Goal: Find specific page/section: Find specific page/section

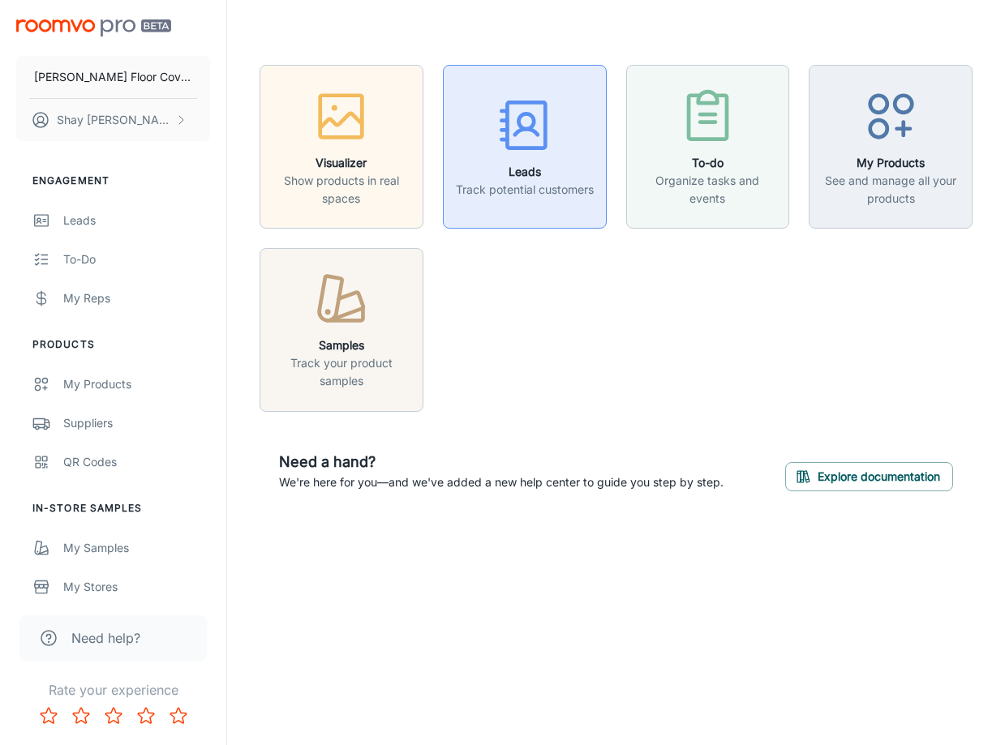
click at [555, 131] on div "button" at bounding box center [525, 128] width 138 height 67
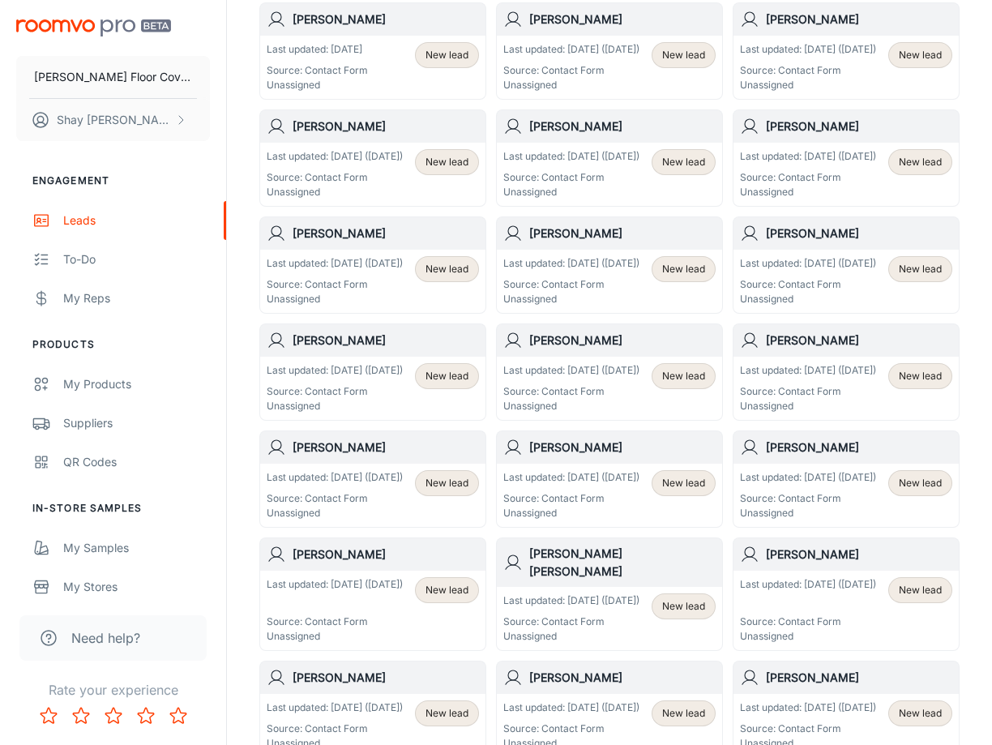
scroll to position [243, 0]
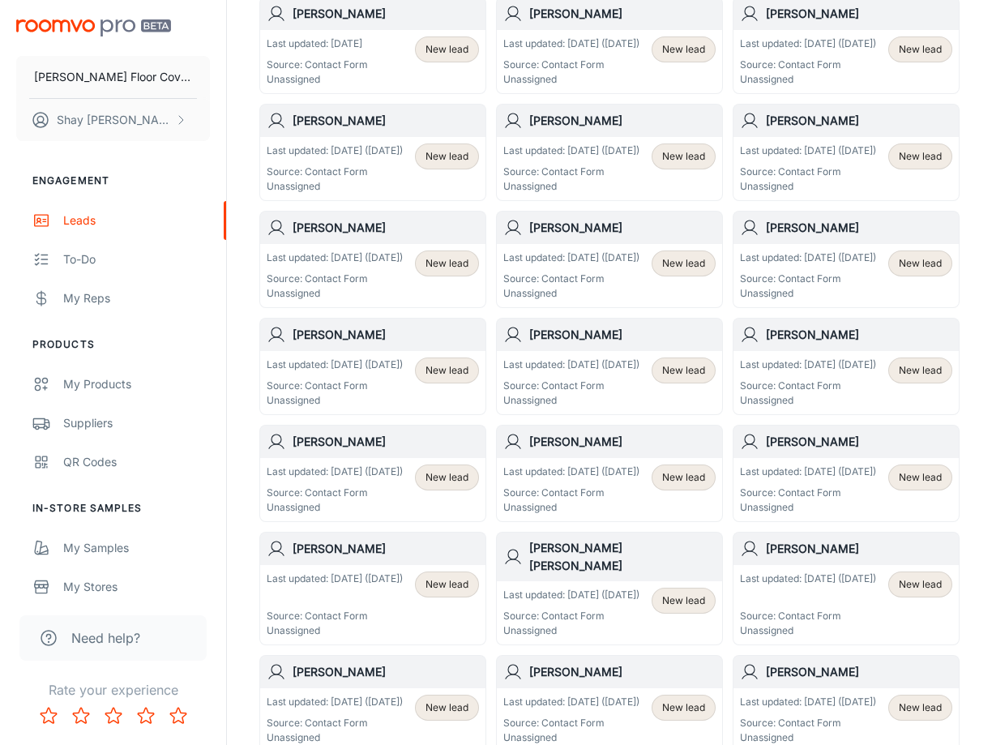
click at [315, 158] on p "Last updated: [DATE] ([DATE])" at bounding box center [335, 151] width 136 height 15
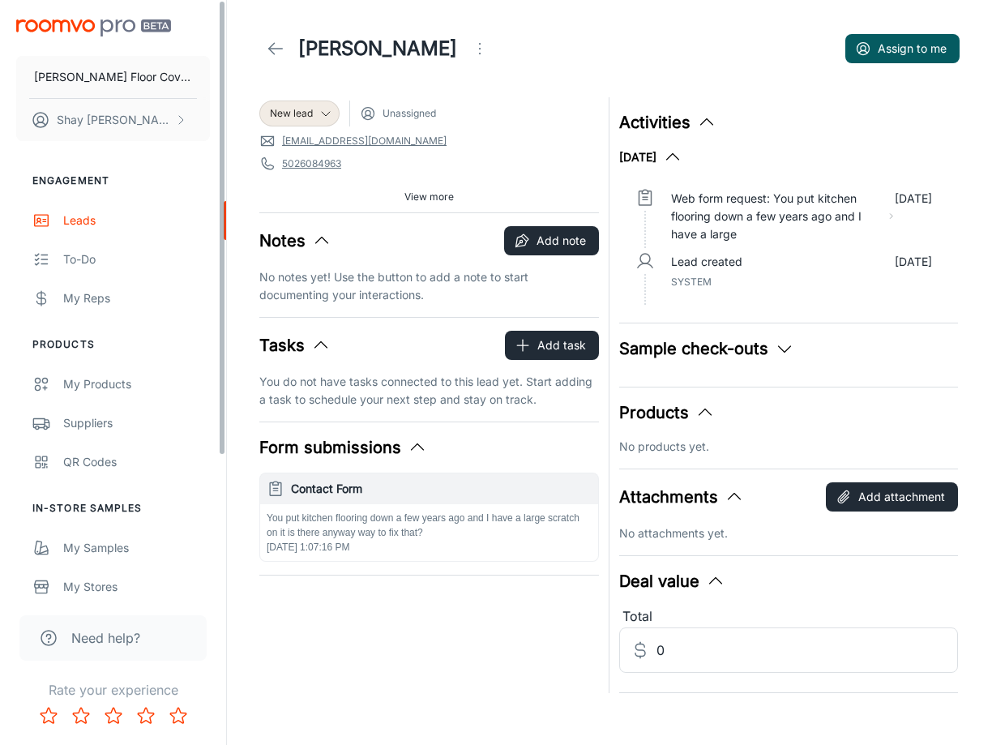
click at [268, 49] on icon at bounding box center [275, 48] width 19 height 19
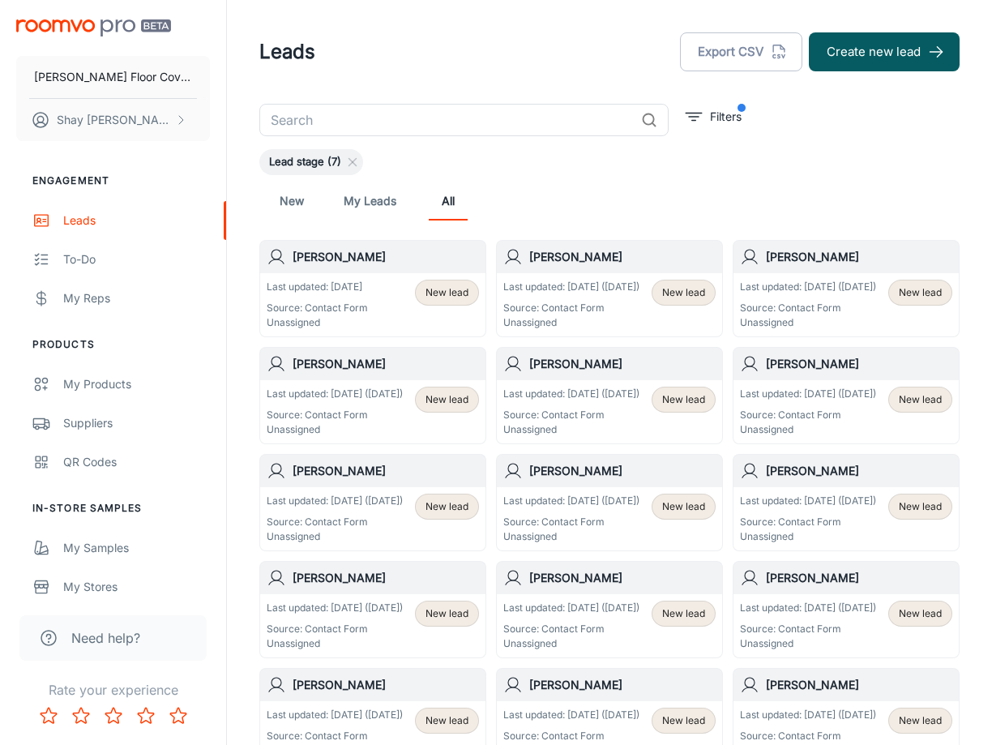
click at [850, 281] on p "Last updated: [DATE] ([DATE])" at bounding box center [808, 287] width 136 height 15
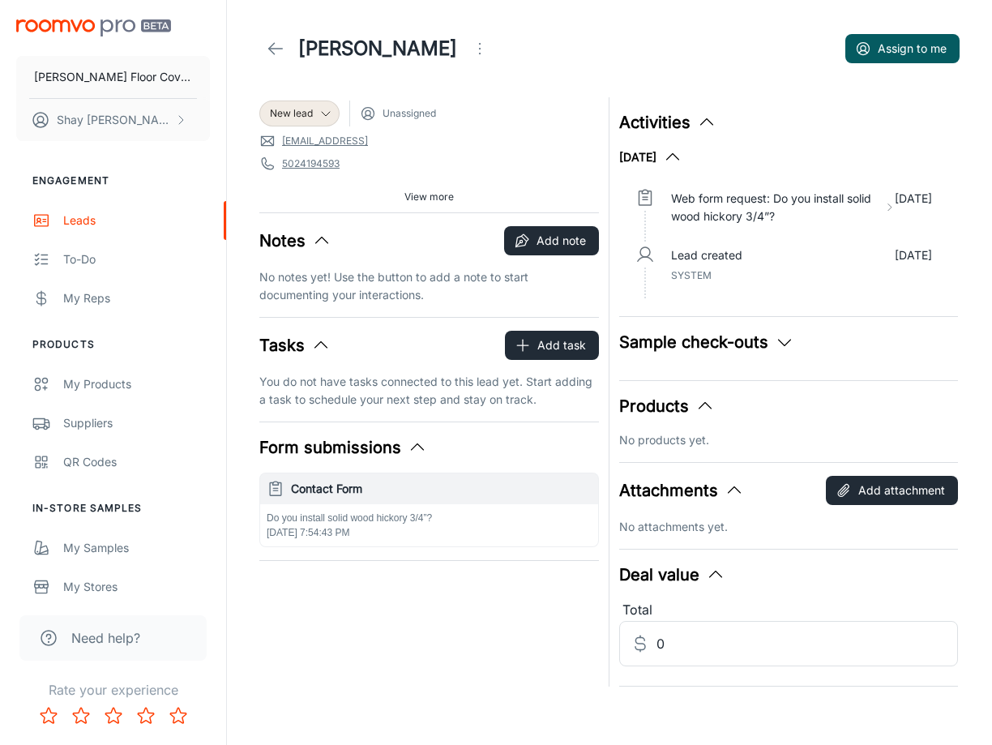
click at [272, 45] on icon at bounding box center [275, 48] width 19 height 19
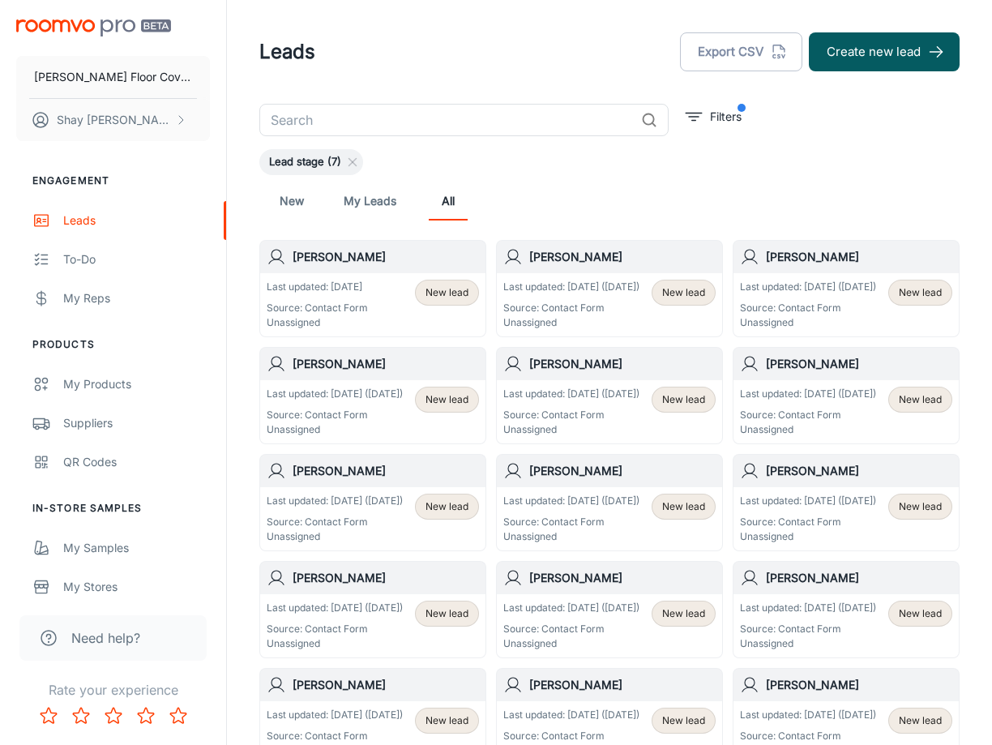
click at [622, 281] on p "Last updated: [DATE] ([DATE])" at bounding box center [572, 287] width 136 height 15
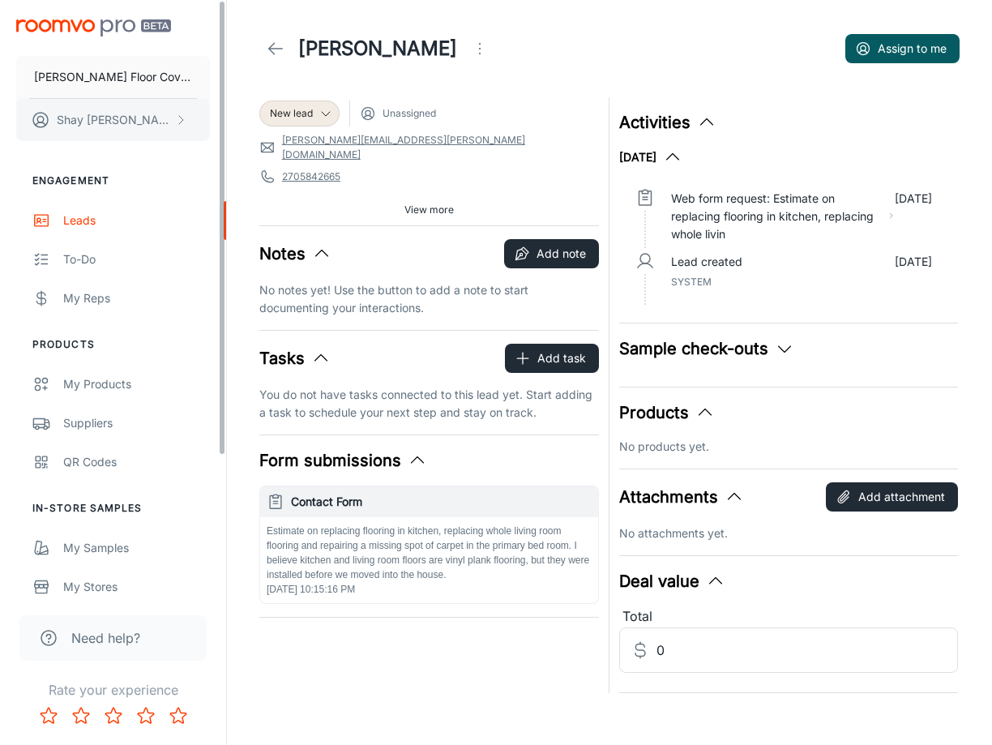
click at [142, 116] on button "[PERSON_NAME]" at bounding box center [113, 120] width 194 height 42
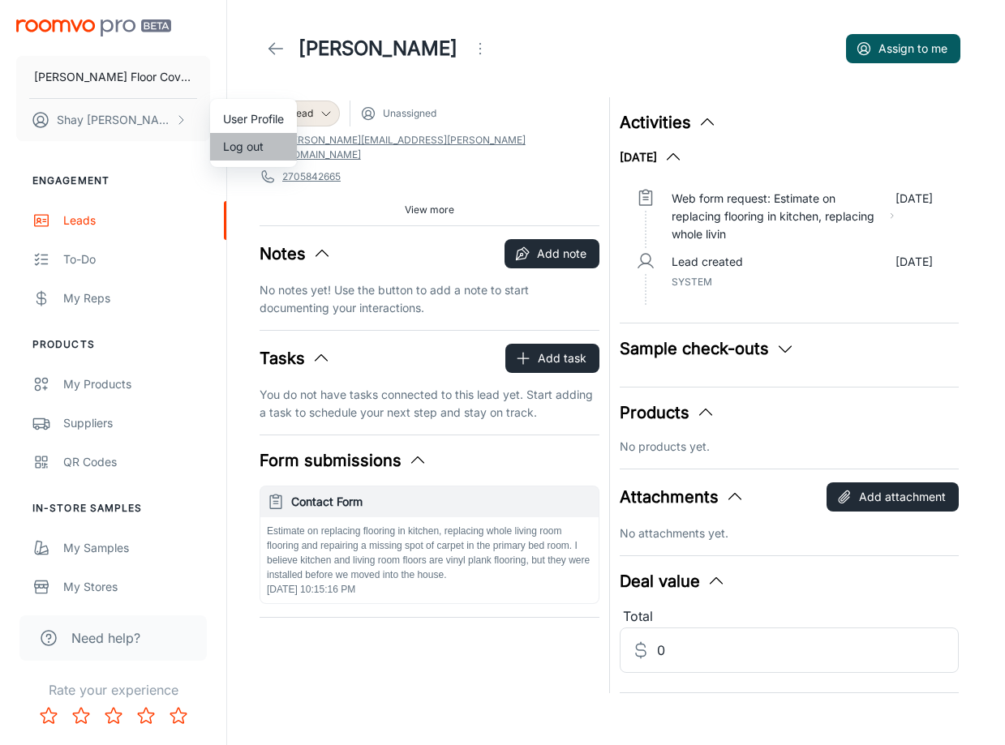
click at [234, 156] on li "Log out" at bounding box center [253, 147] width 87 height 28
